Goal: Information Seeking & Learning: Learn about a topic

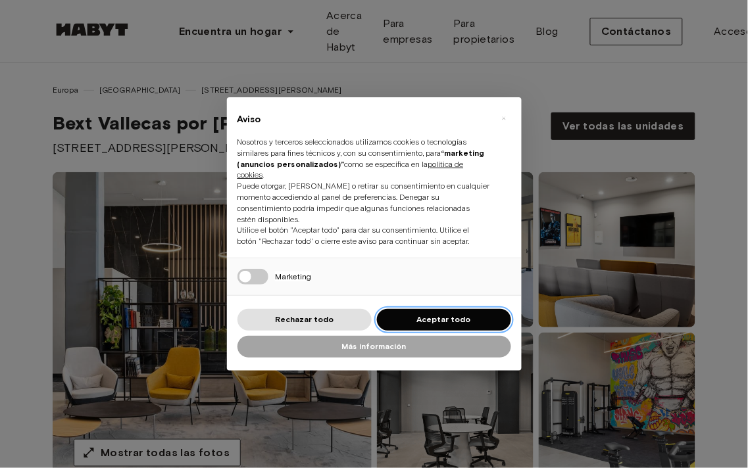
click at [433, 318] on font "Aceptar todo" at bounding box center [444, 319] width 54 height 10
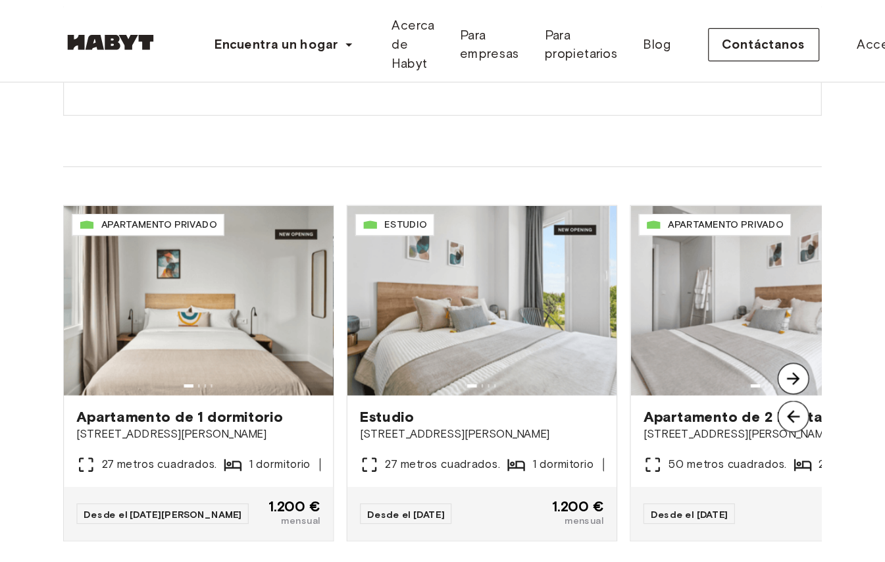
scroll to position [950, 0]
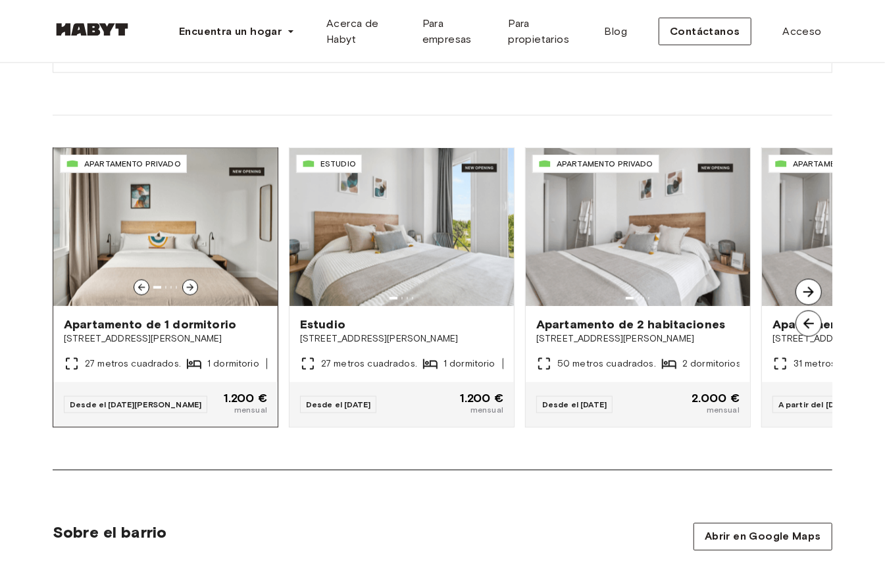
click at [190, 291] on icon at bounding box center [189, 287] width 7 height 7
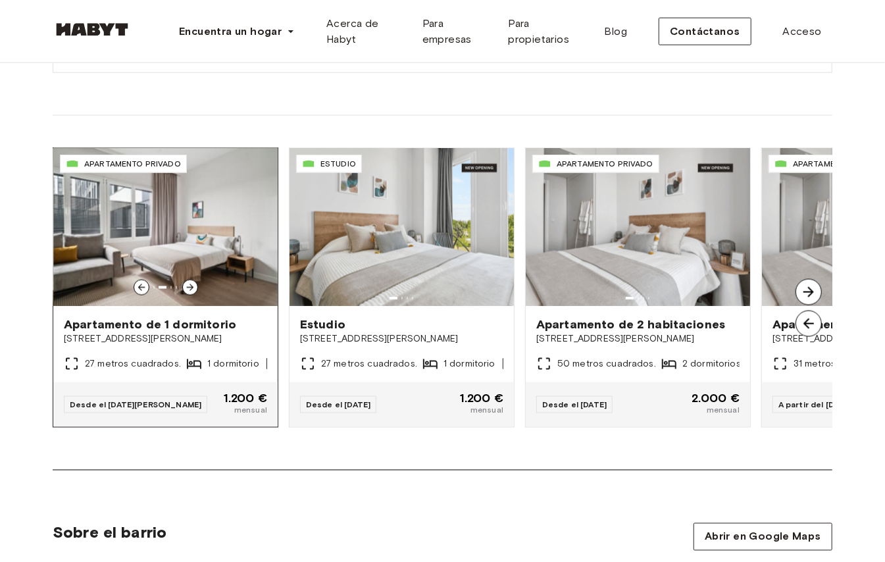
click at [190, 291] on icon at bounding box center [189, 287] width 7 height 7
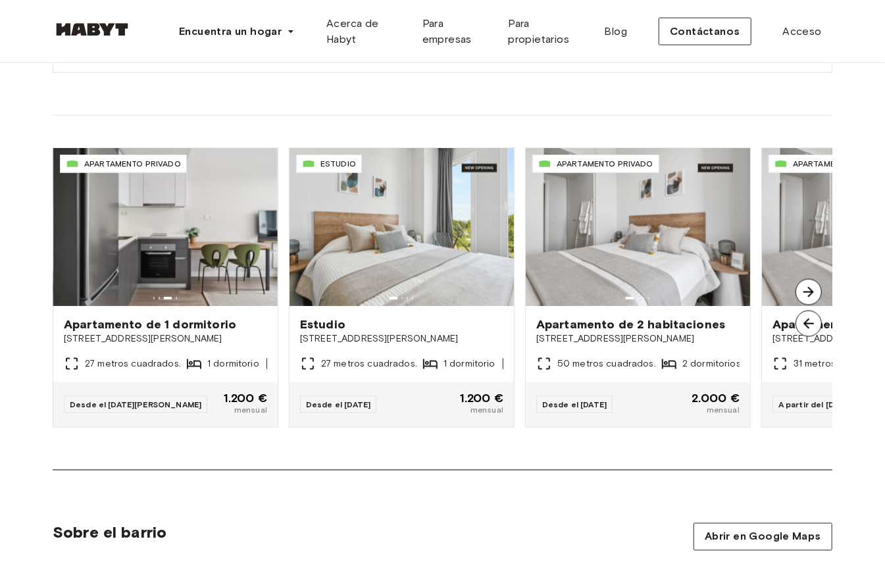
click at [737, 303] on img at bounding box center [808, 292] width 26 height 26
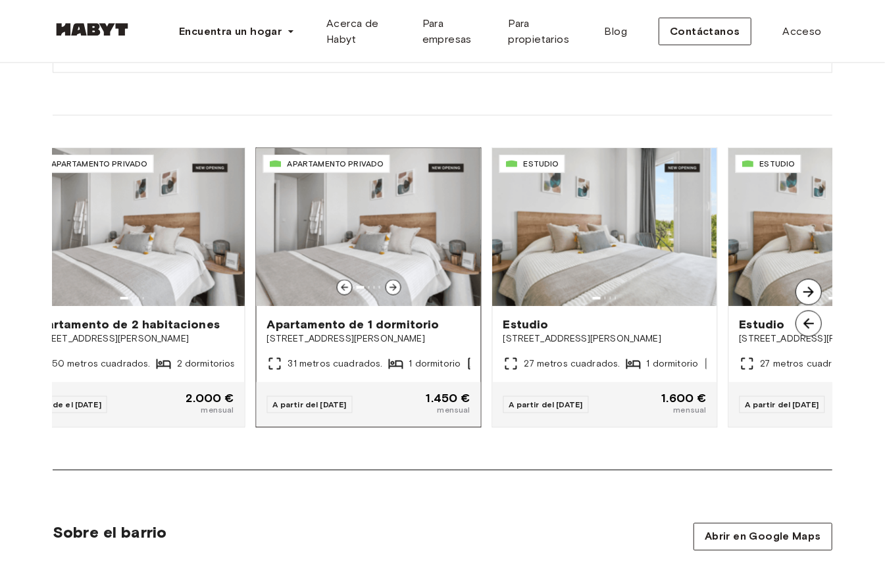
drag, startPoint x: 724, startPoint y: 334, endPoint x: 412, endPoint y: 317, distance: 312.9
click at [412, 317] on div "ES-15-102-104-001 APARTAMENTO PRIVADO Apartamento de 1 dormitorio [STREET_ADDRE…" at bounding box center [369, 287] width 224 height 279
click at [395, 293] on icon at bounding box center [392, 287] width 11 height 11
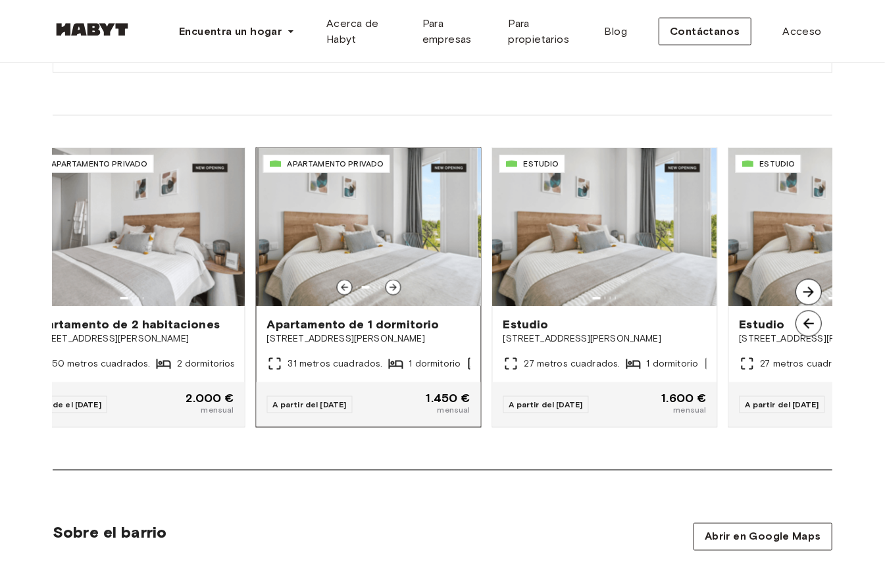
click at [395, 293] on icon at bounding box center [392, 287] width 11 height 11
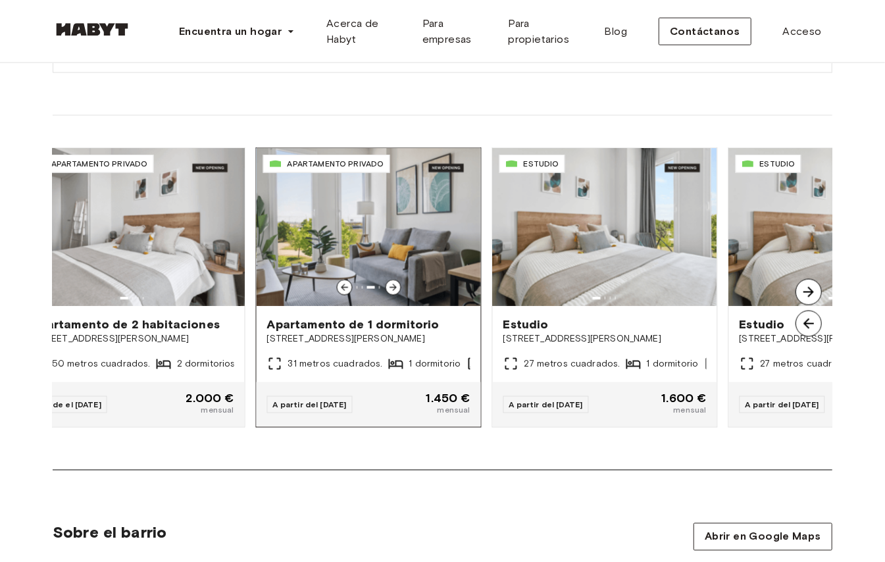
click at [361, 295] on img at bounding box center [369, 227] width 224 height 158
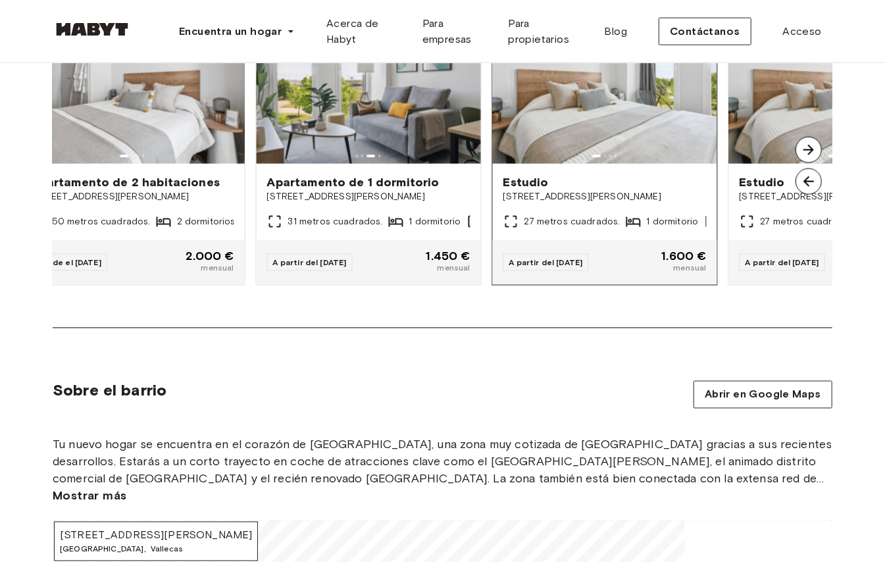
scroll to position [1126, 0]
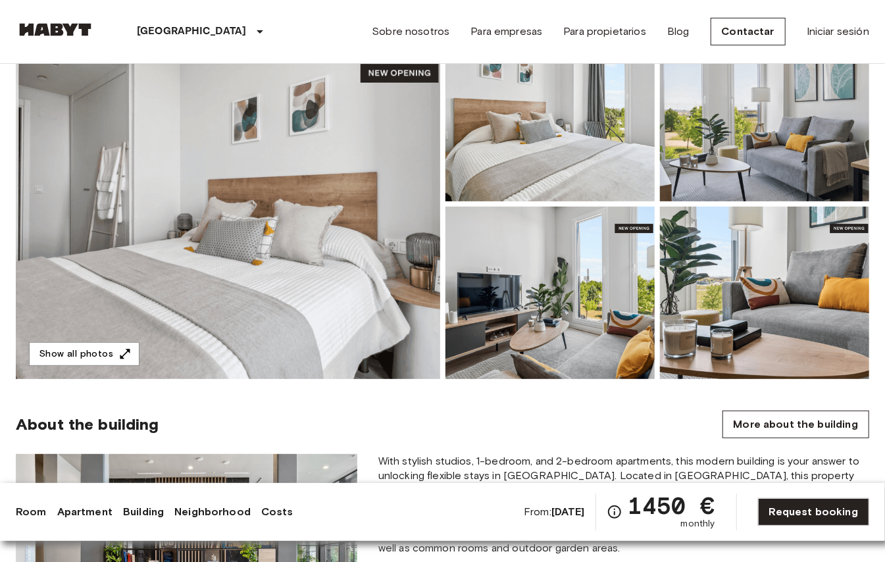
scroll to position [132, 0]
